Goal: Navigation & Orientation: Find specific page/section

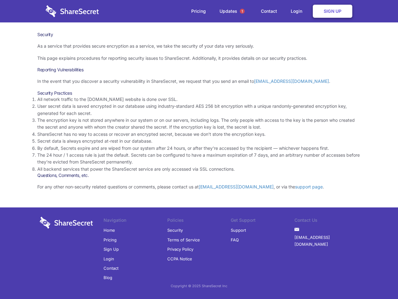
click at [199, 149] on li "By default, Secrets expire and are wiped from our system after 24 hours, or aft…" at bounding box center [199, 148] width 324 height 7
click at [242, 11] on span "1" at bounding box center [242, 11] width 5 height 5
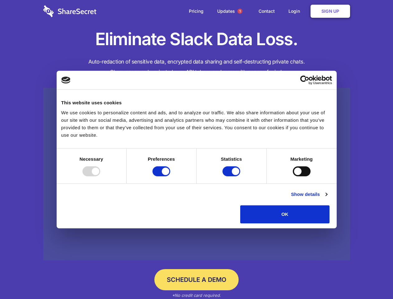
click at [100, 176] on div at bounding box center [91, 171] width 18 height 10
click at [170, 176] on input "Preferences" at bounding box center [162, 171] width 18 height 10
checkbox input "false"
click at [232, 176] on input "Statistics" at bounding box center [232, 171] width 18 height 10
checkbox input "false"
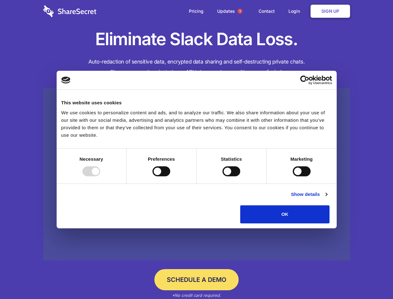
click at [293, 176] on input "Marketing" at bounding box center [302, 171] width 18 height 10
checkbox input "true"
click at [327, 198] on link "Show details" at bounding box center [309, 193] width 36 height 7
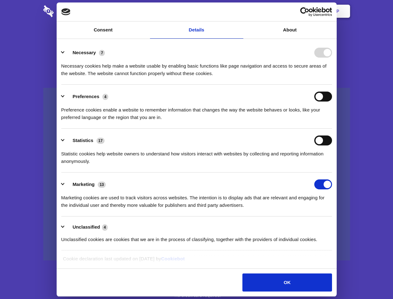
click at [332, 85] on li "Necessary 7 Necessary cookies help make a website usable by enabling basic func…" at bounding box center [196, 63] width 271 height 44
click at [240, 11] on span "1" at bounding box center [239, 11] width 5 height 5
